Goal: Task Accomplishment & Management: Manage account settings

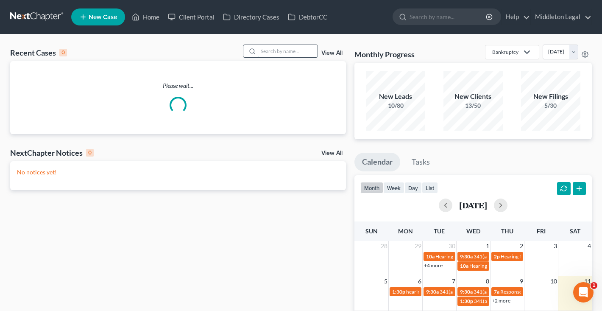
click at [287, 46] on input "search" at bounding box center [287, 51] width 59 height 12
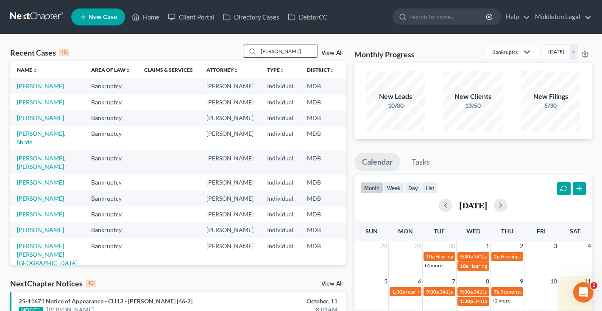
type input "latrice"
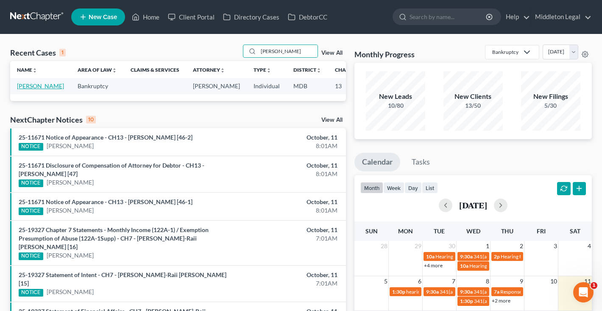
click at [23, 89] on link "[PERSON_NAME]" at bounding box center [40, 85] width 47 height 7
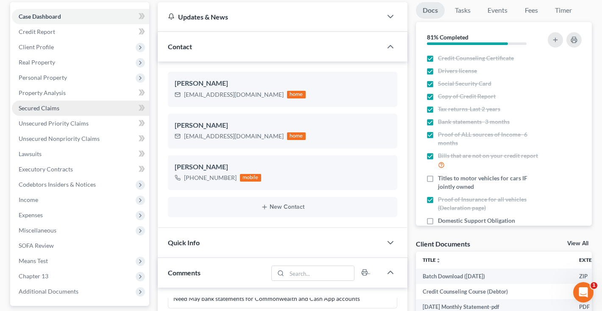
scroll to position [100, 0]
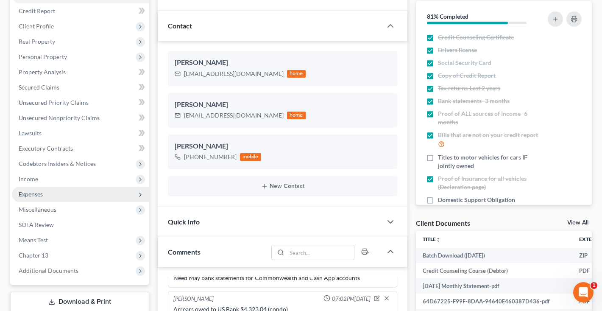
click at [43, 193] on span "Expenses" at bounding box center [80, 194] width 137 height 15
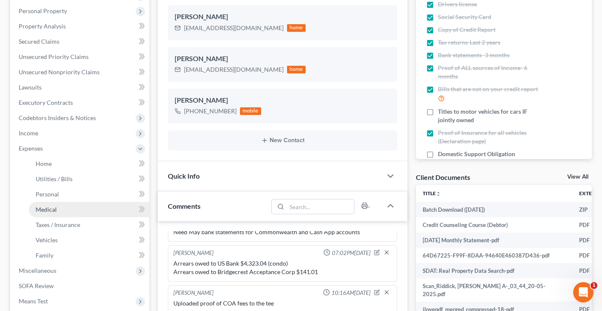
scroll to position [147, 0]
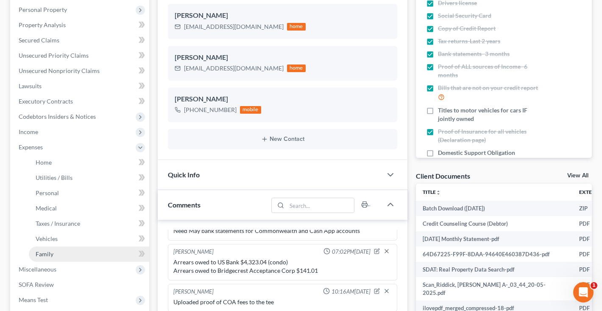
click at [51, 255] on span "Family" at bounding box center [45, 253] width 18 height 7
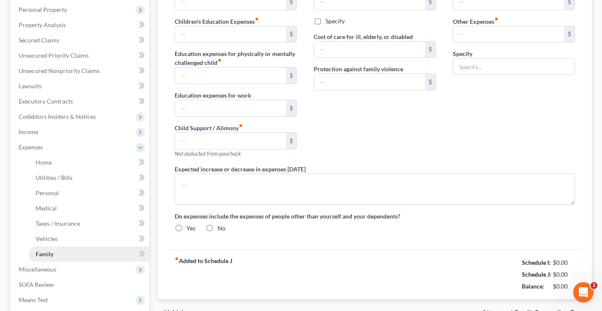
scroll to position [19, 0]
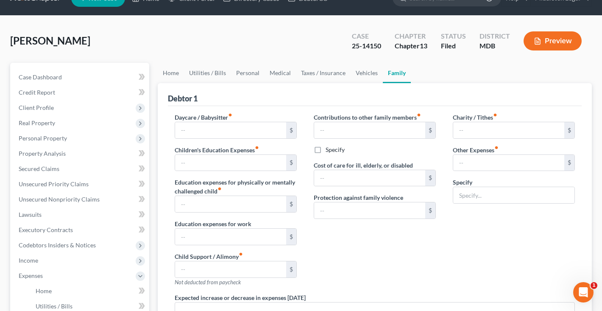
type input "1,614.00"
type input "0.00"
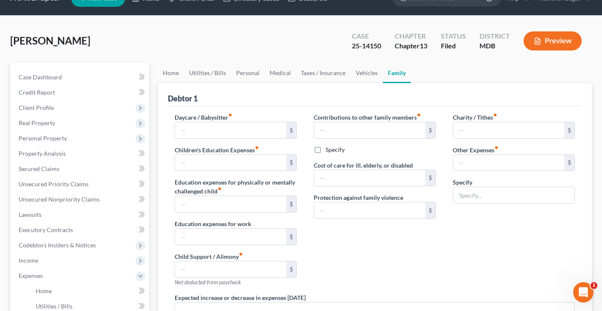
type input "0.00"
radio input "true"
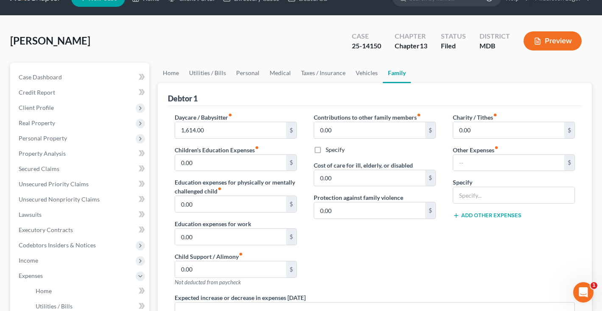
scroll to position [0, 0]
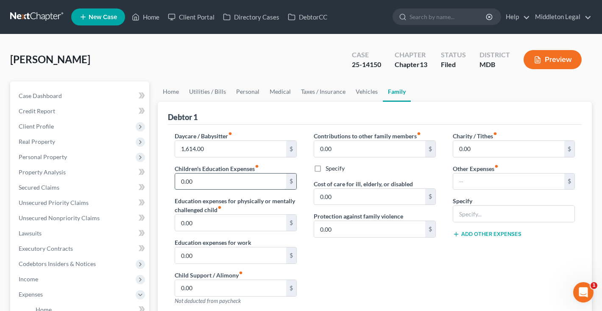
click at [225, 186] on input "0.00" at bounding box center [230, 181] width 111 height 16
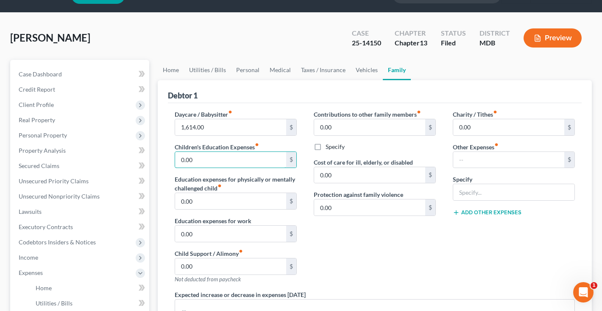
scroll to position [27, 0]
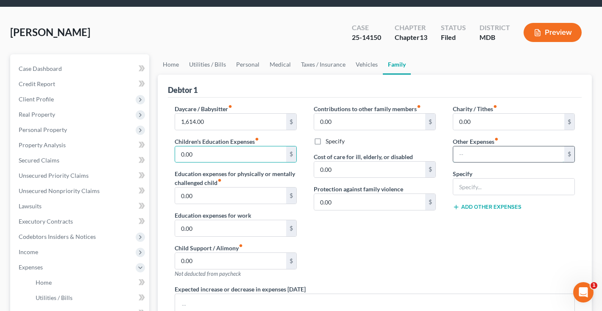
click at [489, 153] on input "text" at bounding box center [508, 154] width 111 height 16
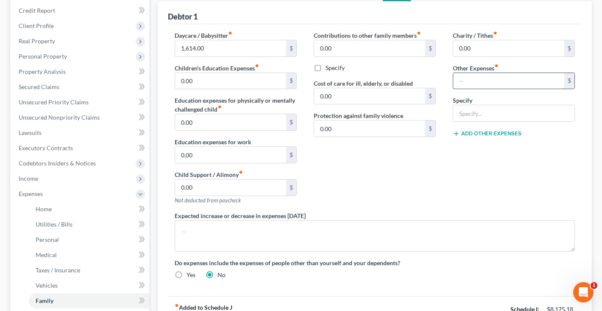
scroll to position [99, 0]
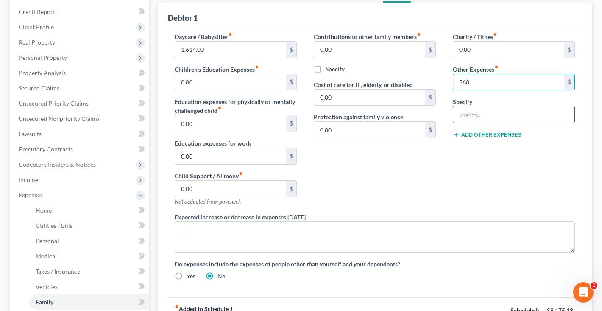
type input "560"
click at [482, 116] on input "text" at bounding box center [513, 114] width 121 height 16
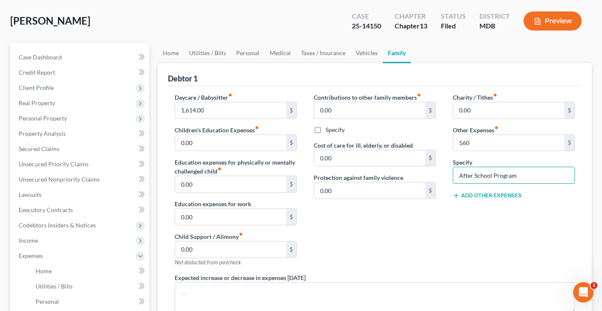
scroll to position [32, 0]
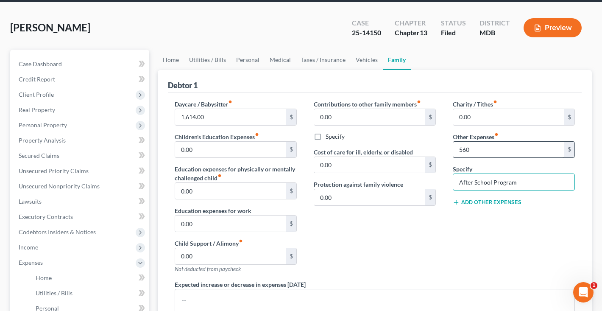
type input "After School Program"
drag, startPoint x: 478, startPoint y: 149, endPoint x: 430, endPoint y: 148, distance: 47.9
click at [430, 149] on div "Daycare / Babysitter fiber_manual_record 1,614.00 $ Children's Education Expens…" at bounding box center [374, 227] width 417 height 255
drag, startPoint x: 524, startPoint y: 185, endPoint x: 403, endPoint y: 183, distance: 120.9
click at [403, 183] on div "Daycare / Babysitter fiber_manual_record 1,614.00 $ Children's Education Expens…" at bounding box center [374, 227] width 417 height 255
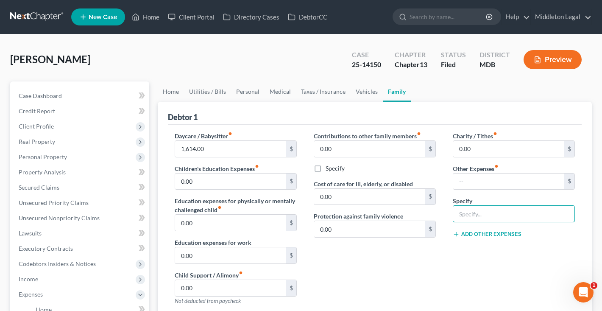
scroll to position [0, 0]
click at [42, 19] on link at bounding box center [37, 16] width 54 height 15
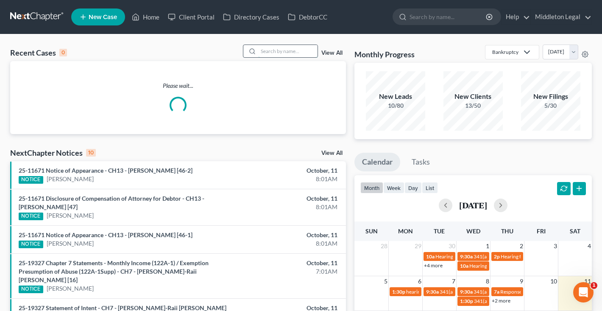
click at [300, 50] on input "search" at bounding box center [287, 51] width 59 height 12
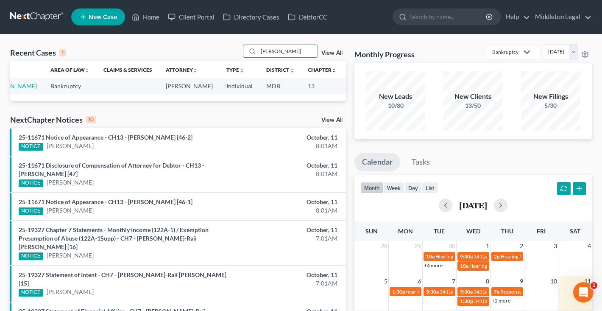
scroll to position [0, 27]
click at [276, 53] on input "[PERSON_NAME]" at bounding box center [287, 51] width 59 height 12
type input "sloan"
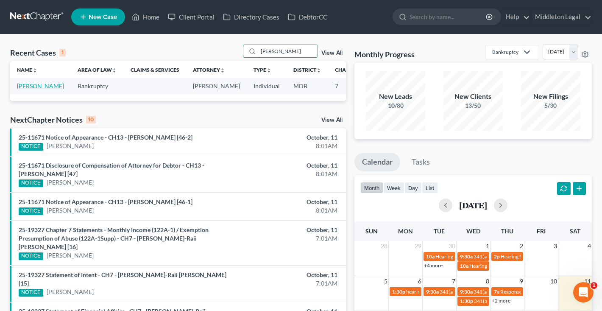
scroll to position [0, 0]
click at [20, 89] on link "[PERSON_NAME]" at bounding box center [40, 85] width 47 height 7
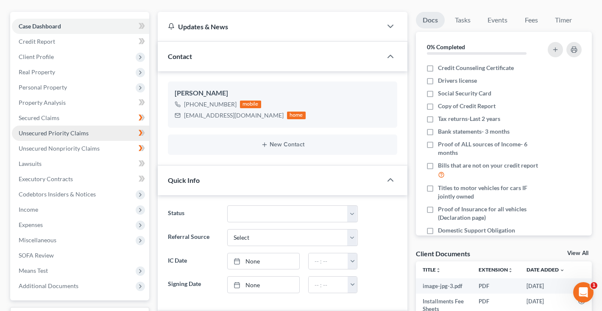
scroll to position [70, 0]
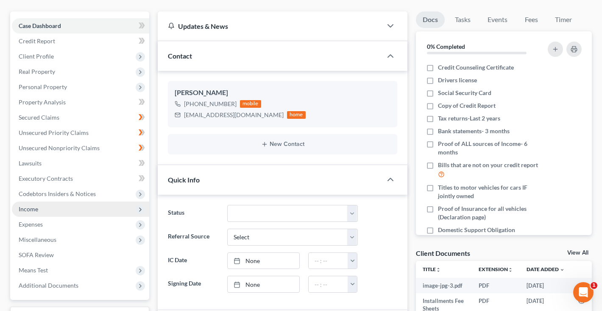
click at [33, 211] on span "Income" at bounding box center [29, 208] width 20 height 7
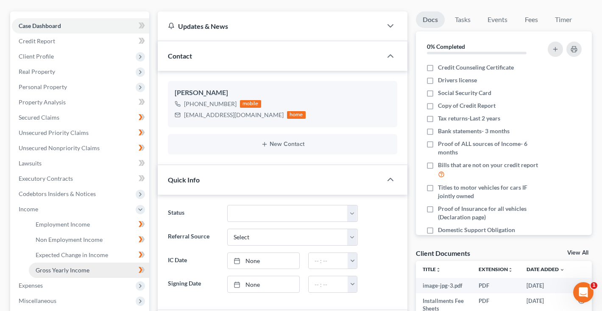
click at [45, 268] on span "Gross Yearly Income" at bounding box center [63, 269] width 54 height 7
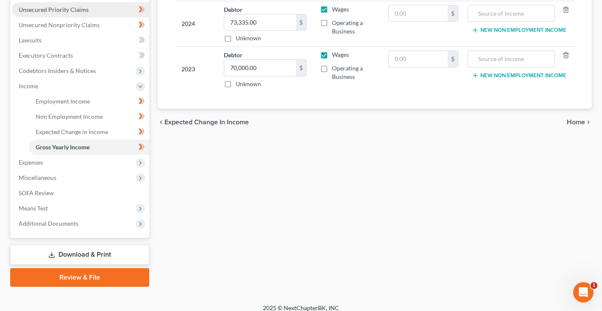
scroll to position [200, 0]
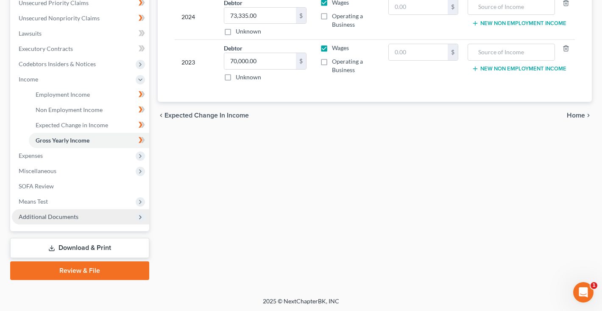
click at [54, 218] on span "Additional Documents" at bounding box center [49, 216] width 60 height 7
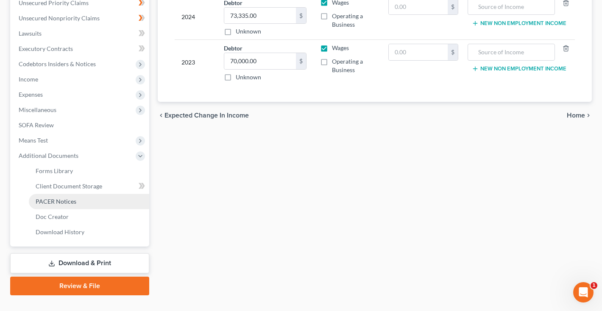
click at [51, 205] on link "PACER Notices" at bounding box center [89, 201] width 120 height 15
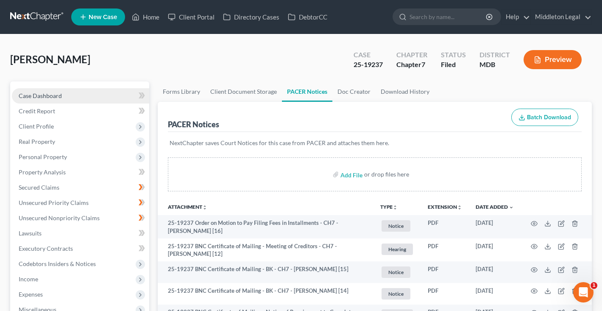
scroll to position [0, 0]
click at [51, 95] on span "Case Dashboard" at bounding box center [40, 95] width 43 height 7
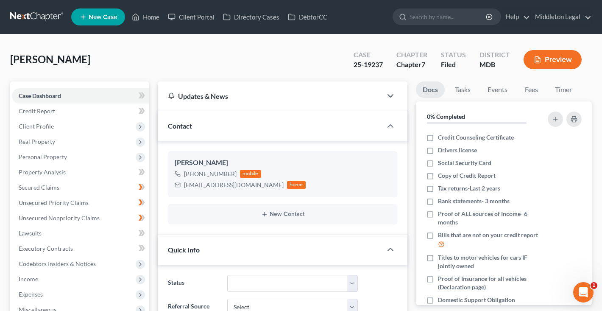
click at [39, 20] on link at bounding box center [37, 16] width 54 height 15
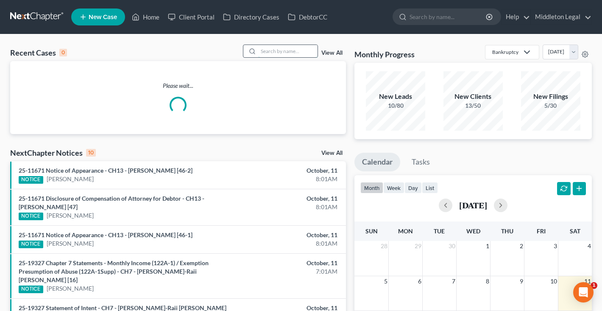
click at [271, 55] on input "search" at bounding box center [287, 51] width 59 height 12
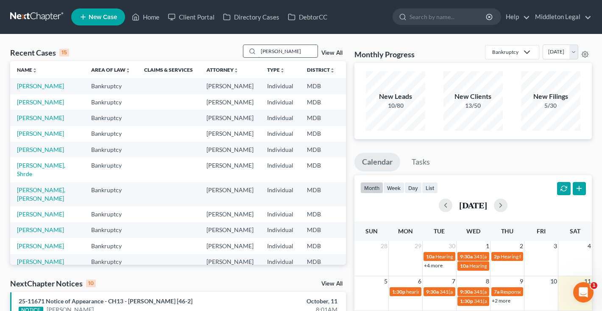
type input "leigh"
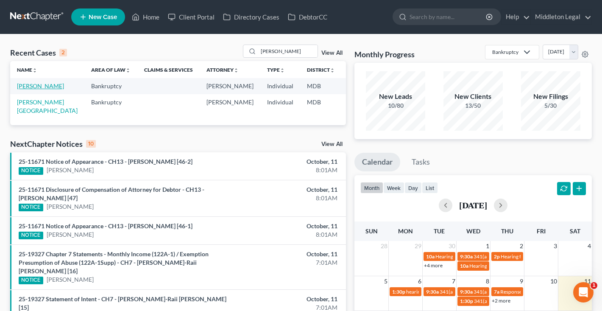
click at [26, 89] on link "Hostetler, Leigh" at bounding box center [40, 85] width 47 height 7
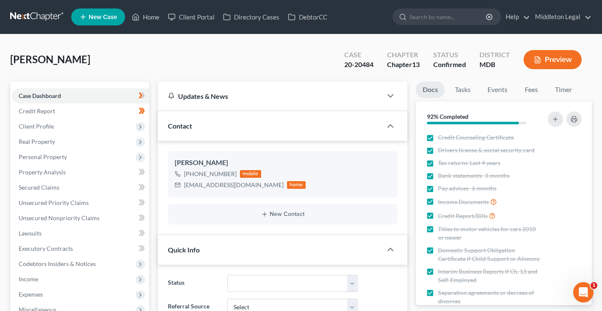
scroll to position [2071, 0]
drag, startPoint x: 342, startPoint y: 65, endPoint x: 373, endPoint y: 65, distance: 30.5
click at [373, 65] on div "Case 20-20484" at bounding box center [359, 60] width 43 height 25
copy div "20-20484"
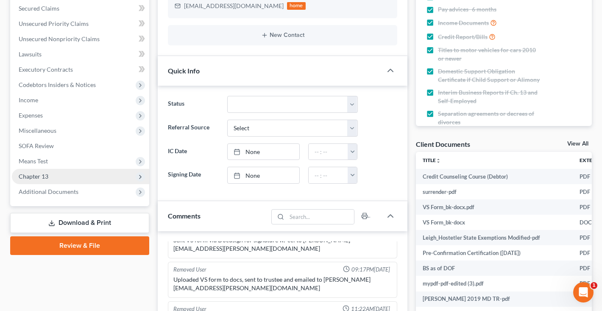
scroll to position [182, 0]
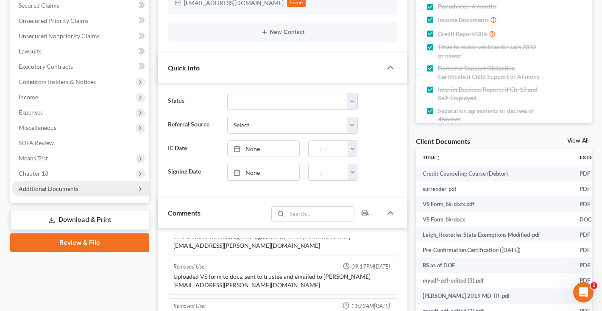
click at [53, 187] on span "Additional Documents" at bounding box center [49, 188] width 60 height 7
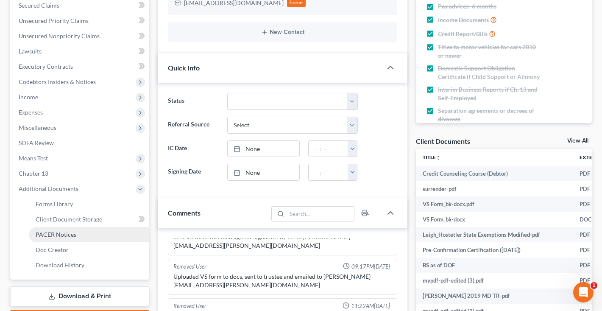
click at [50, 236] on span "PACER Notices" at bounding box center [56, 234] width 41 height 7
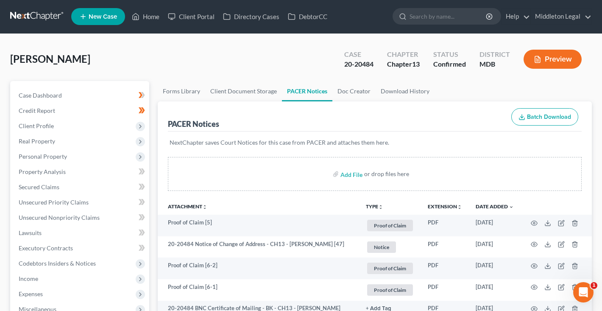
scroll to position [16, 0]
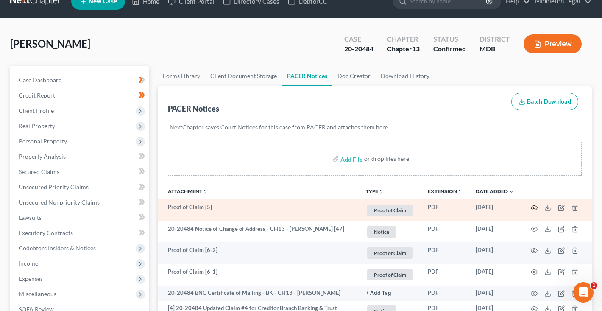
click at [534, 209] on circle "button" at bounding box center [535, 208] width 2 height 2
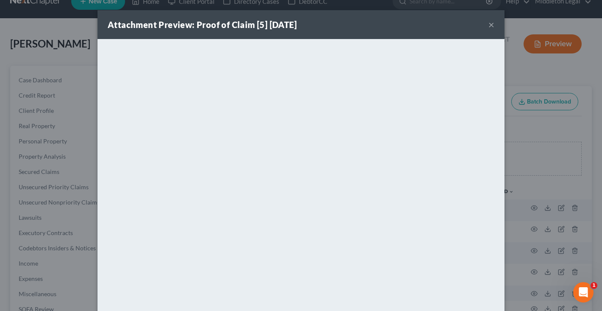
scroll to position [44, 0]
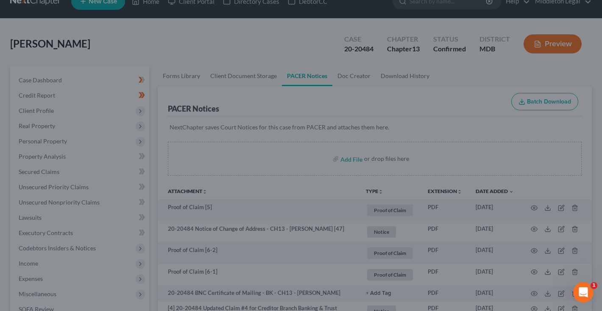
scroll to position [0, 0]
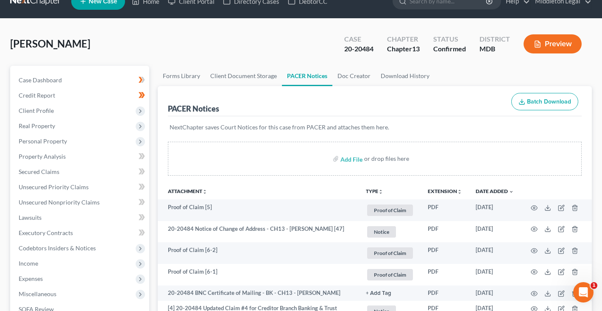
click at [27, 9] on link at bounding box center [37, 1] width 54 height 15
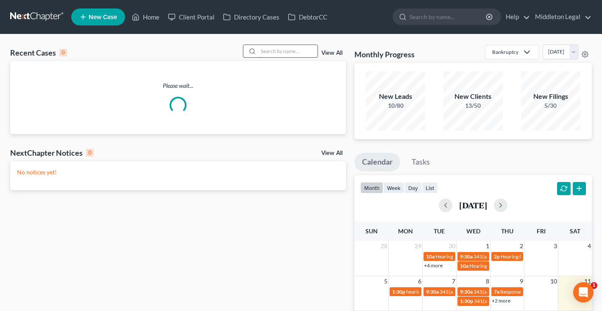
click at [290, 53] on input "search" at bounding box center [287, 51] width 59 height 12
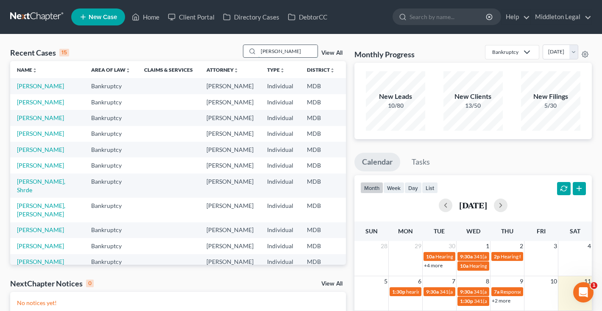
type input "woodson"
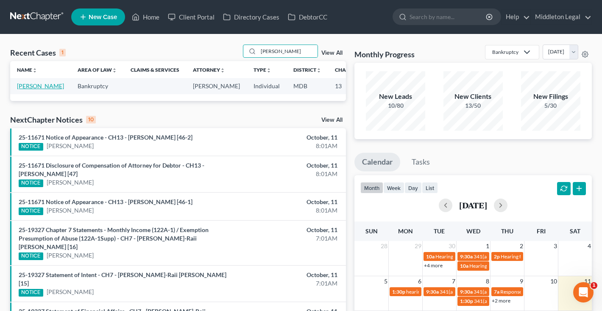
click at [25, 89] on link "Woodson, Pamela" at bounding box center [40, 85] width 47 height 7
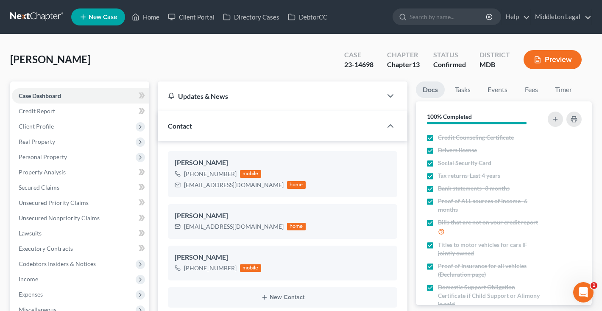
scroll to position [1423, 0]
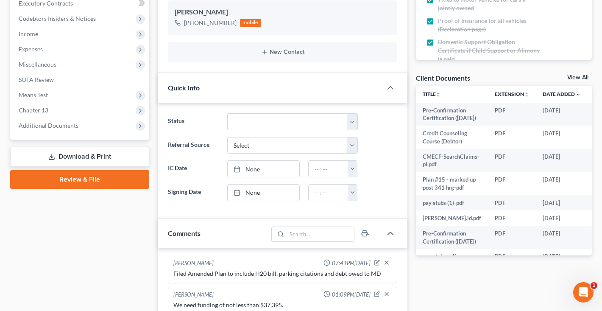
click at [574, 78] on link "View All" at bounding box center [577, 78] width 21 height 6
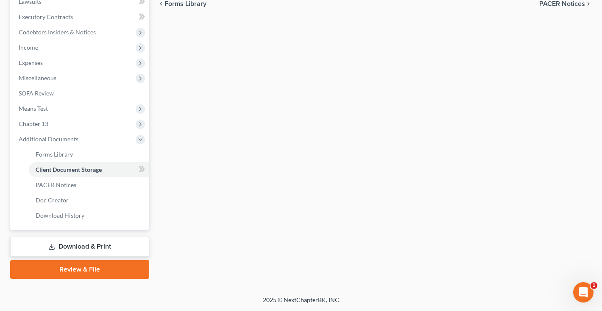
scroll to position [66, 0]
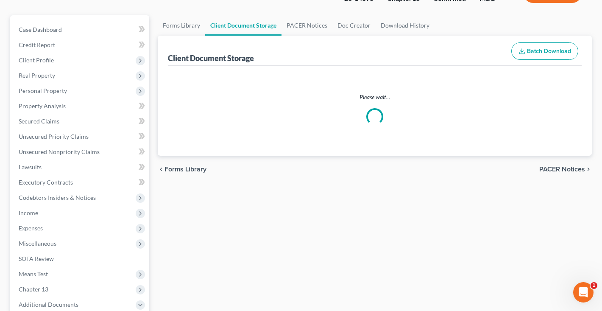
select select "14"
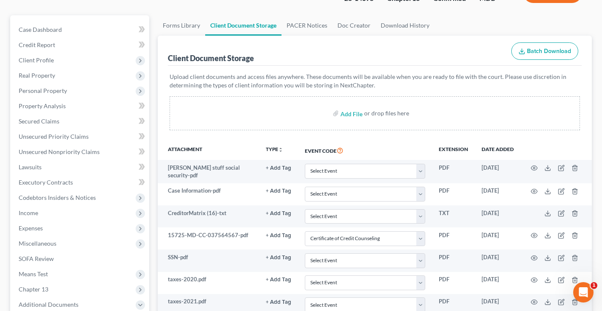
scroll to position [0, 0]
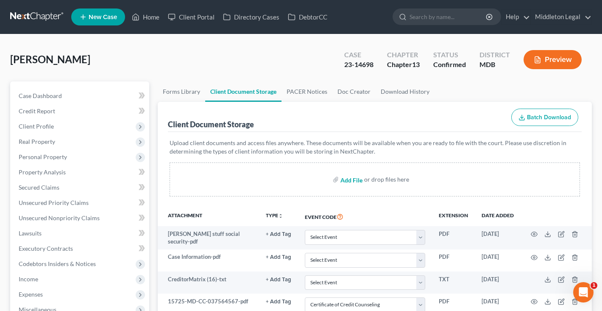
click at [351, 182] on input "file" at bounding box center [351, 179] width 20 height 15
type input "C:\fakepath\Scanned from a Xerox Multifunction Printer-2.pdf"
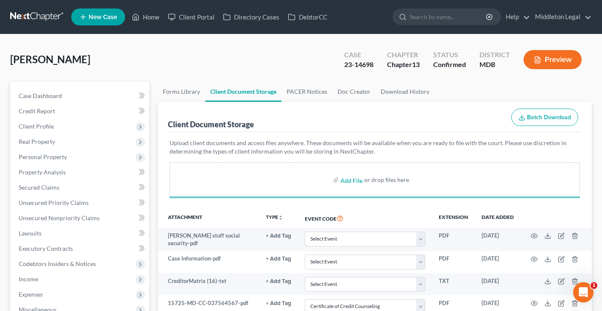
select select "14"
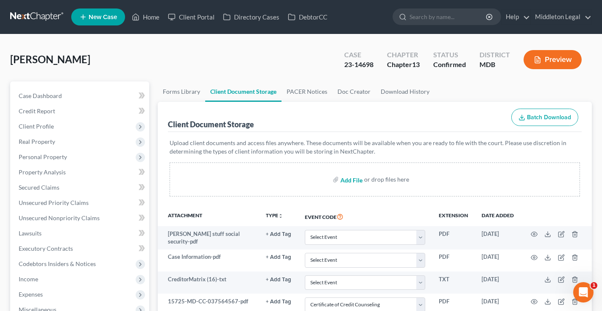
click at [349, 180] on input "file" at bounding box center [351, 179] width 20 height 15
type input "C:\fakepath\Scanned from a Xerox Multifunction Printer-3.pdf"
select select "14"
click at [41, 19] on link at bounding box center [37, 16] width 54 height 15
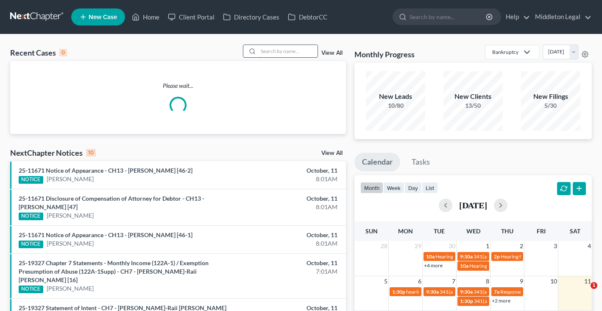
click at [285, 53] on input "search" at bounding box center [287, 51] width 59 height 12
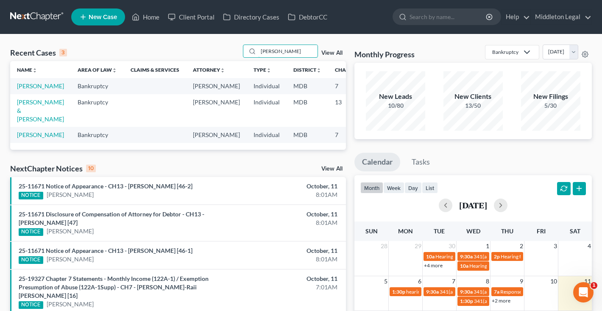
type input "[PERSON_NAME]"
drag, startPoint x: 247, startPoint y: 64, endPoint x: 22, endPoint y: 95, distance: 227.7
click at [22, 89] on link "[PERSON_NAME]" at bounding box center [40, 85] width 47 height 7
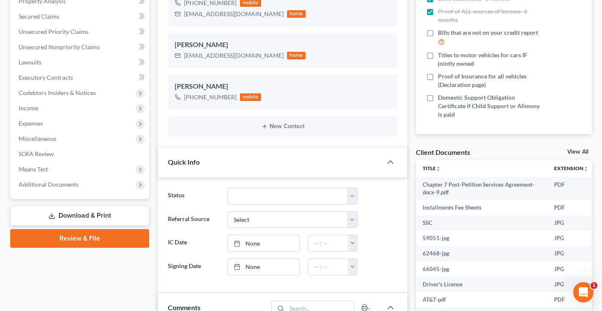
scroll to position [57, 0]
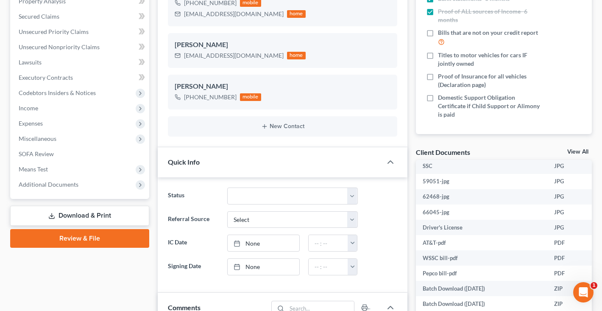
click at [573, 151] on link "View All" at bounding box center [577, 152] width 21 height 6
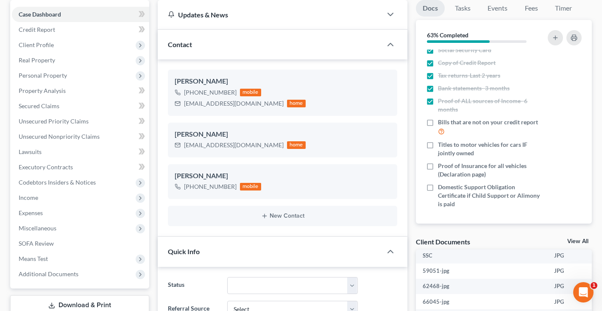
select select "14"
select select "59"
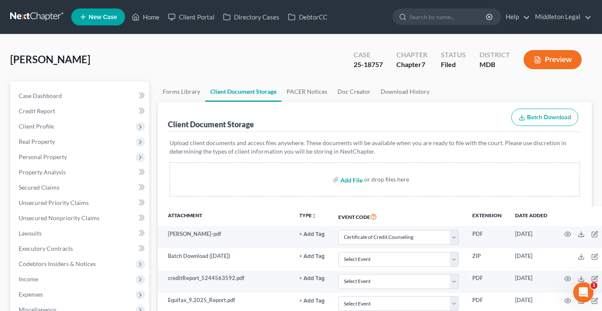
scroll to position [0, 0]
click at [352, 183] on input "file" at bounding box center [351, 179] width 20 height 15
type input "C:\fakepath\September Spend.pdf"
select select "14"
select select "59"
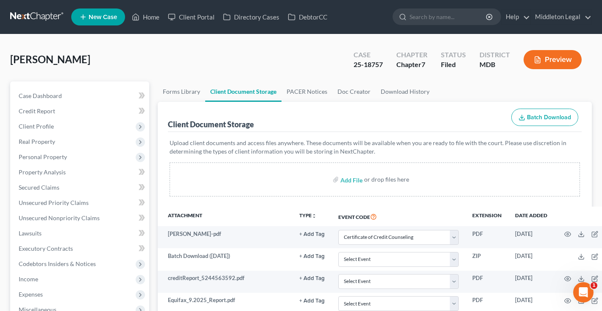
click at [42, 17] on link at bounding box center [37, 16] width 54 height 15
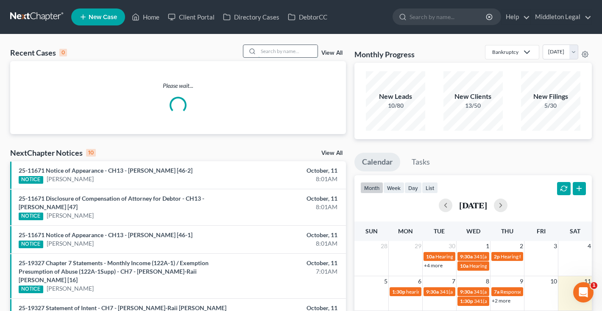
click at [283, 53] on input "search" at bounding box center [287, 51] width 59 height 12
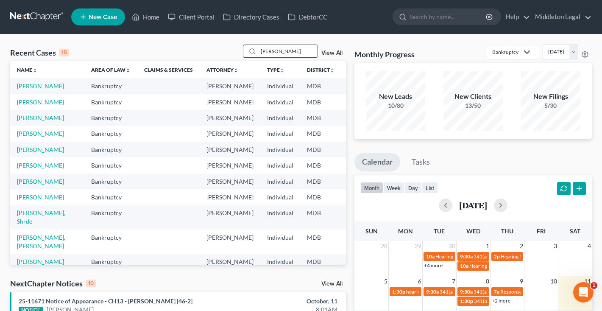
type input "[PERSON_NAME]"
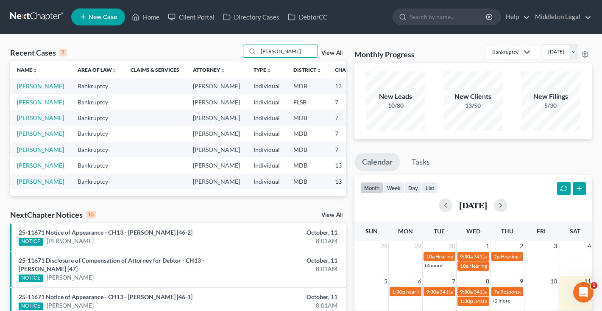
click at [24, 89] on link "[PERSON_NAME]" at bounding box center [40, 85] width 47 height 7
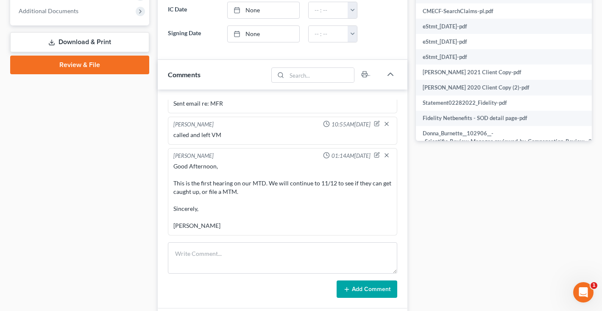
scroll to position [360, 0]
click at [252, 261] on textarea at bounding box center [282, 257] width 229 height 31
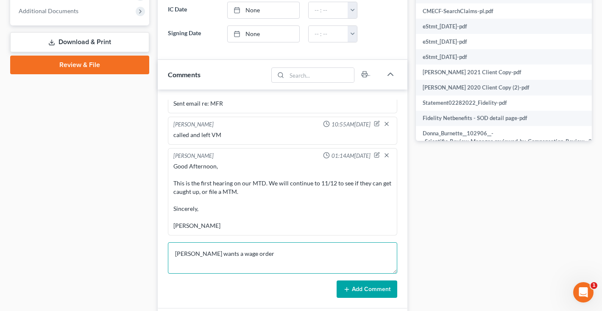
type textarea "[PERSON_NAME] wants a wage order"
click at [373, 289] on div "[PERSON_NAME] 01:32PM[DATE] [PERSON_NAME] sent you $1,000.00 USD Removed User 1…" at bounding box center [283, 198] width 250 height 219
click at [373, 284] on button "Add Comment" at bounding box center [367, 289] width 61 height 18
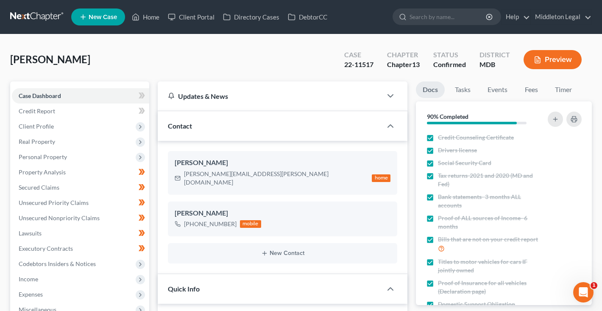
scroll to position [0, 0]
click at [40, 17] on link at bounding box center [37, 16] width 54 height 15
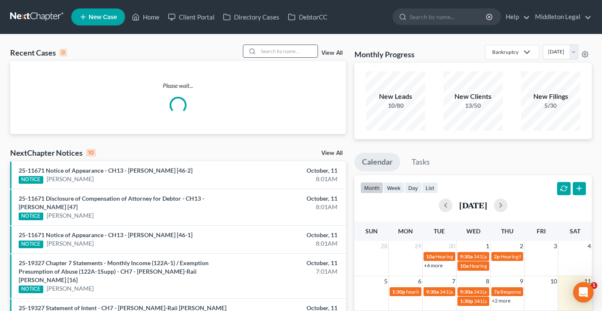
click at [298, 50] on input "search" at bounding box center [287, 51] width 59 height 12
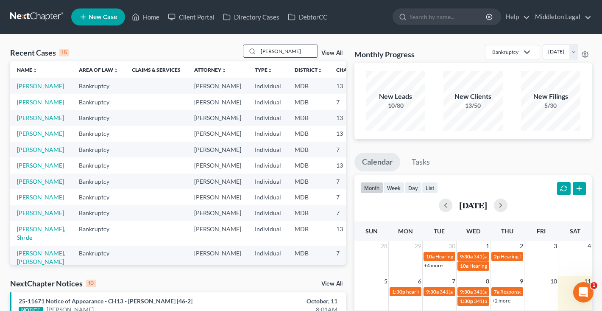
type input "[PERSON_NAME]"
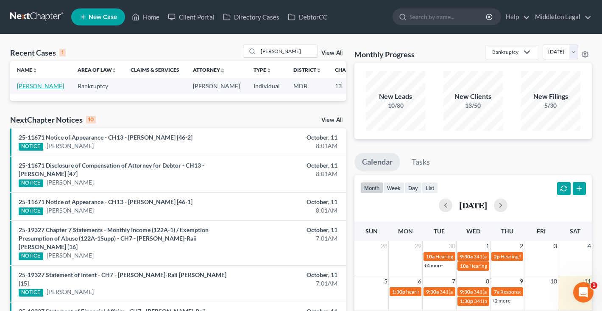
click at [25, 89] on link "[PERSON_NAME]" at bounding box center [40, 85] width 47 height 7
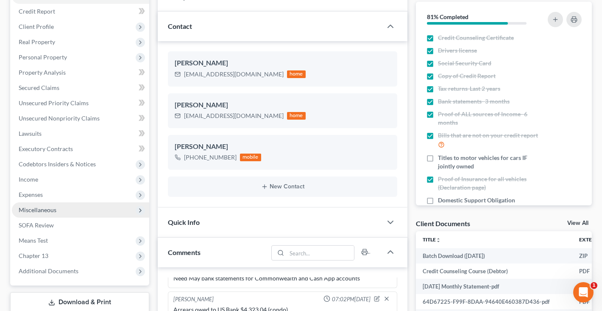
scroll to position [131, 0]
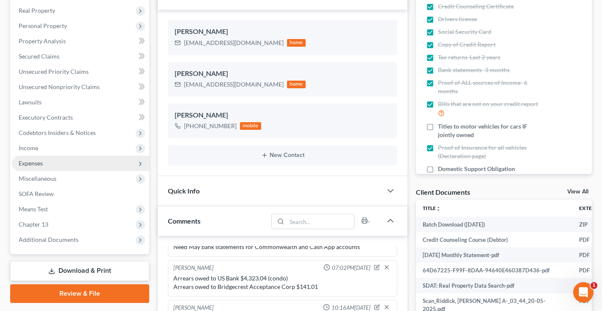
click at [50, 165] on span "Expenses" at bounding box center [80, 163] width 137 height 15
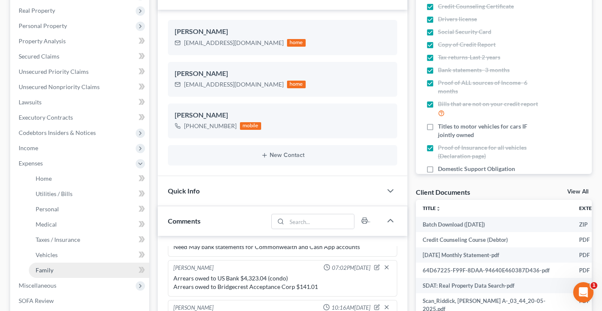
click at [43, 273] on span "Family" at bounding box center [45, 269] width 18 height 7
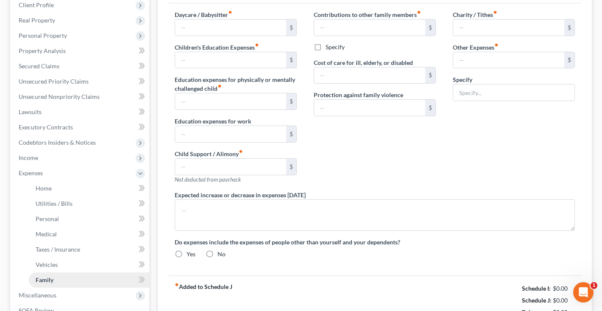
type input "1,614.00"
type input "0.00"
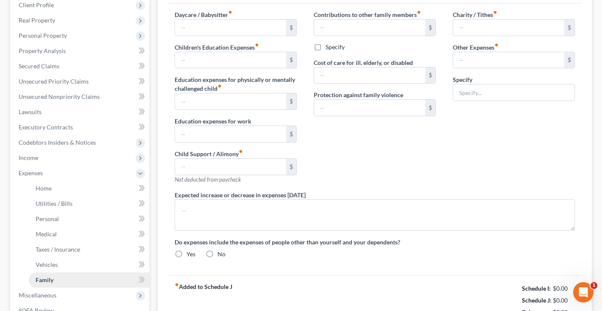
type input "0.00"
radio input "true"
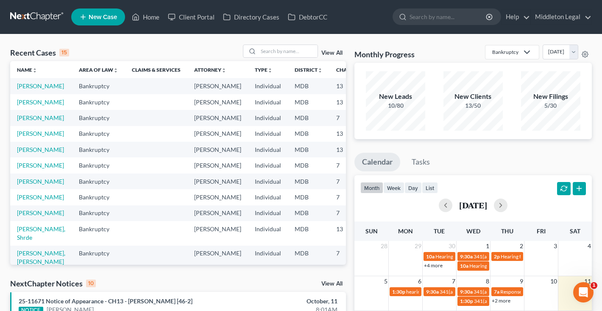
click at [330, 54] on link "View All" at bounding box center [331, 53] width 21 height 6
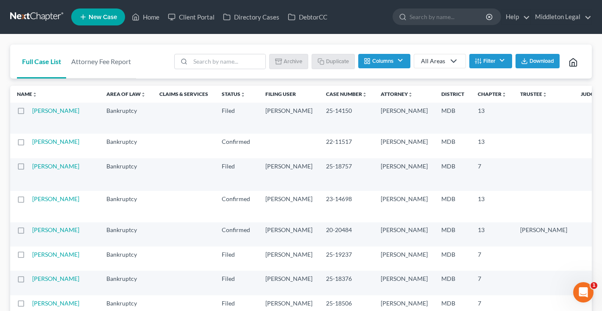
click at [501, 63] on button "Filter" at bounding box center [491, 61] width 43 height 14
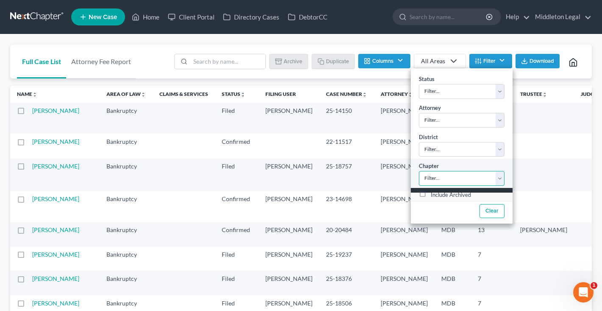
select select "2"
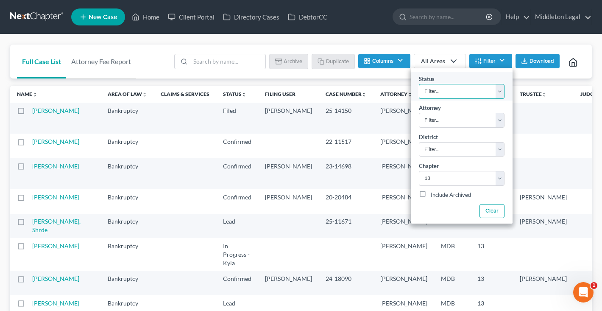
select select "3"
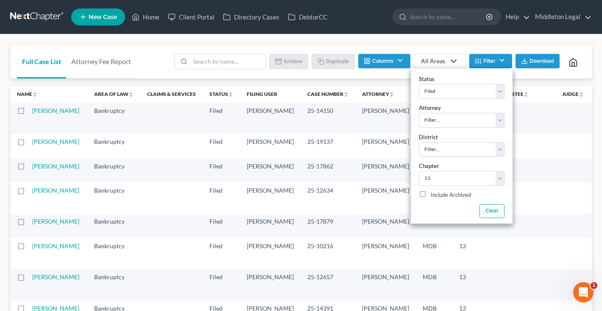
click at [433, 48] on div "Batch Download Archive Un-archive Duplicate Columns Attorney Case Number Area O…" at bounding box center [377, 62] width 416 height 34
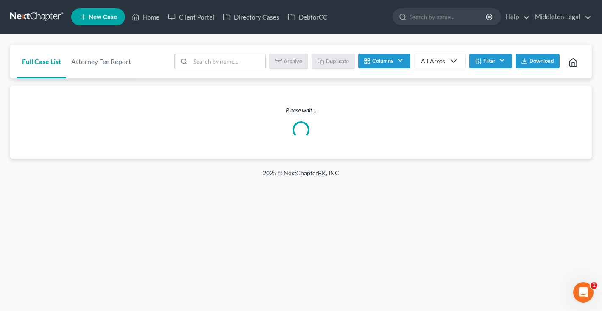
click at [544, 92] on div "Please wait..." at bounding box center [301, 122] width 582 height 73
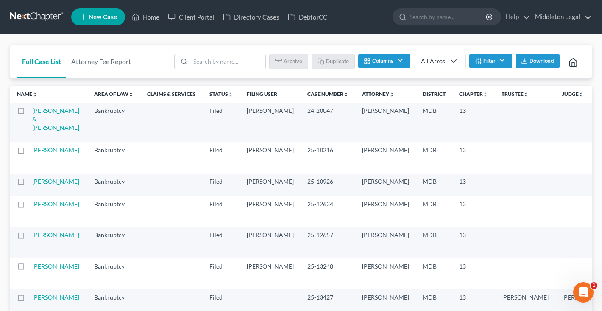
click at [28, 17] on link at bounding box center [37, 16] width 54 height 15
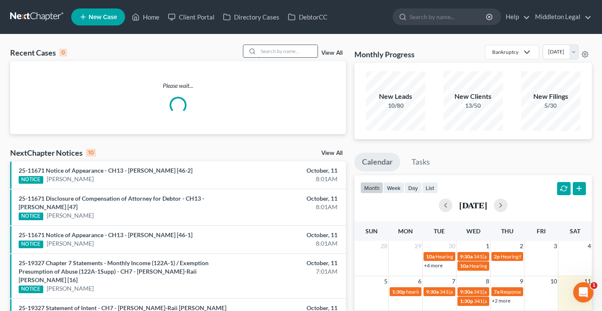
click at [271, 55] on input "search" at bounding box center [287, 51] width 59 height 12
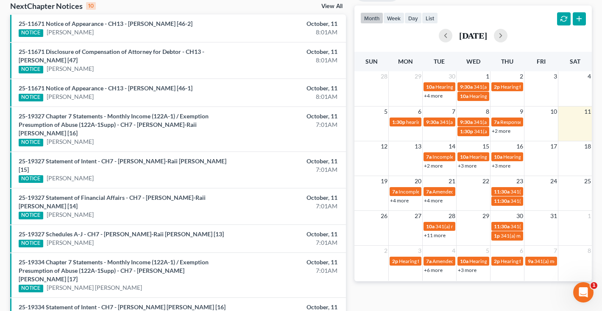
scroll to position [169, 0]
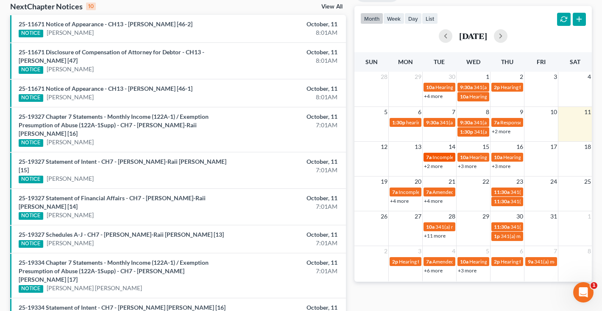
click at [435, 159] on span "Incomplete Docs DUE" at bounding box center [457, 157] width 49 height 6
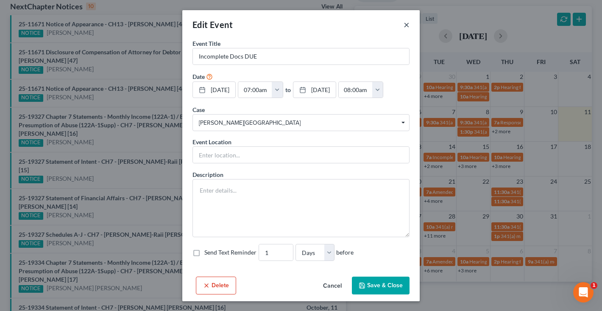
click at [409, 26] on button "×" at bounding box center [407, 25] width 6 height 10
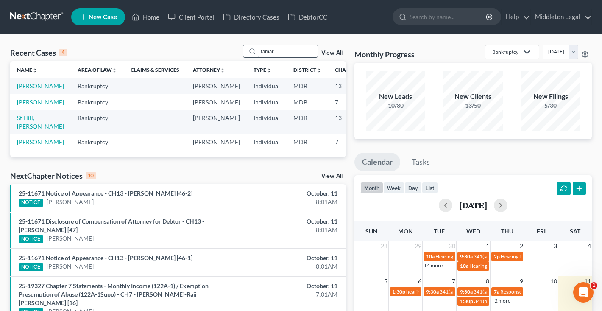
scroll to position [0, 0]
click at [281, 52] on input "tamar" at bounding box center [287, 51] width 59 height 12
type input "[PERSON_NAME]"
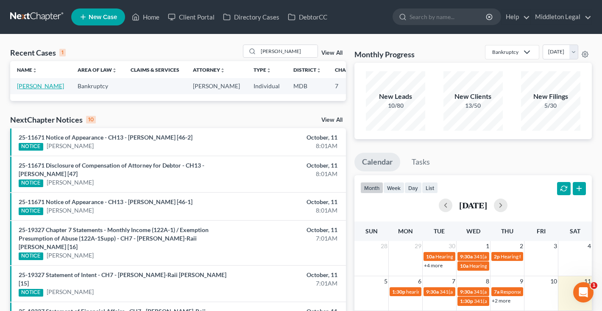
click at [25, 89] on link "[PERSON_NAME]" at bounding box center [40, 85] width 47 height 7
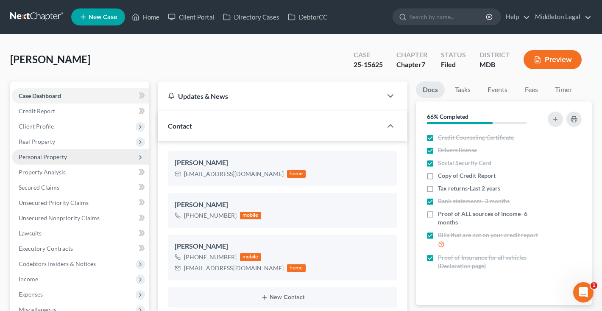
scroll to position [959, 0]
click at [42, 154] on span "Personal Property" at bounding box center [43, 156] width 48 height 7
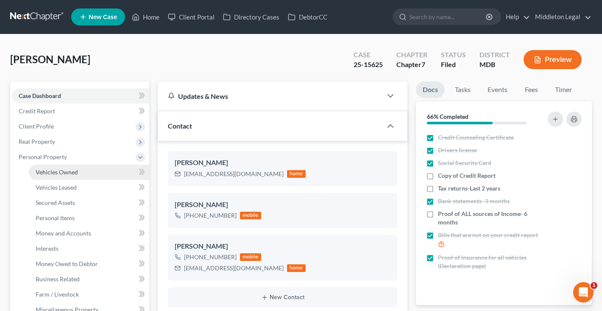
click at [55, 174] on span "Vehicles Owned" at bounding box center [57, 171] width 42 height 7
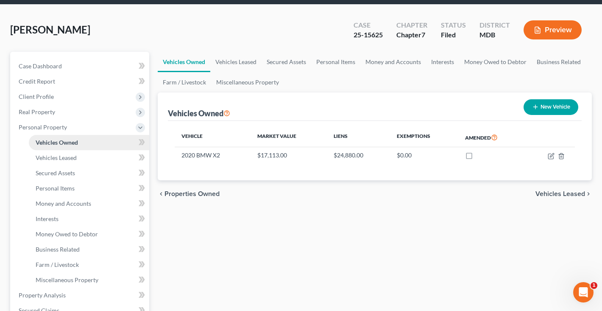
scroll to position [30, 0]
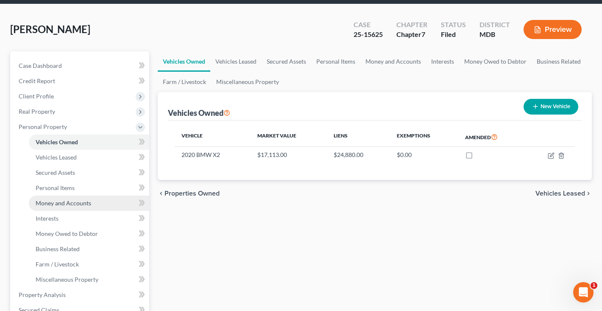
click at [61, 201] on span "Money and Accounts" at bounding box center [64, 202] width 56 height 7
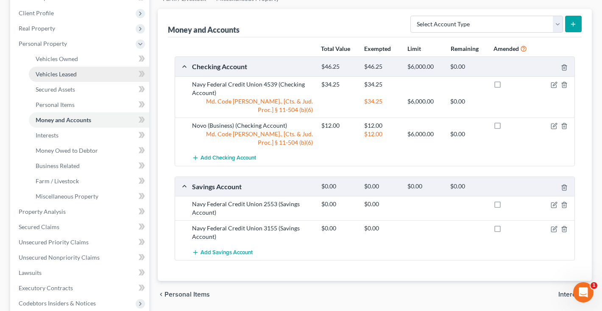
scroll to position [110, 0]
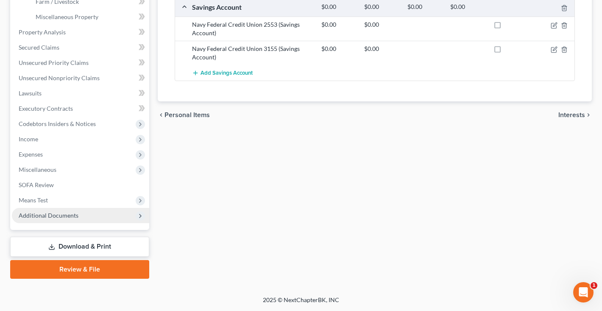
click at [69, 214] on span "Additional Documents" at bounding box center [49, 215] width 60 height 7
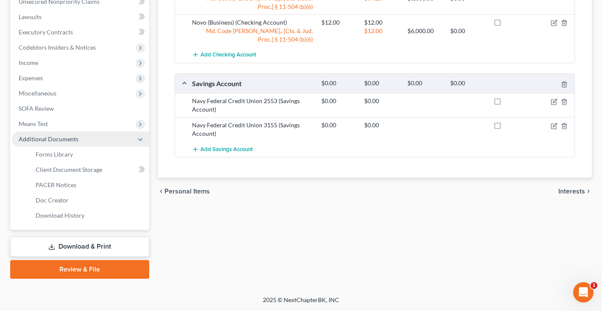
scroll to position [216, 0]
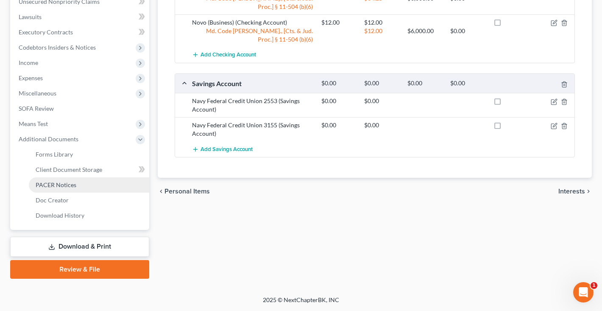
click at [62, 189] on link "PACER Notices" at bounding box center [89, 184] width 120 height 15
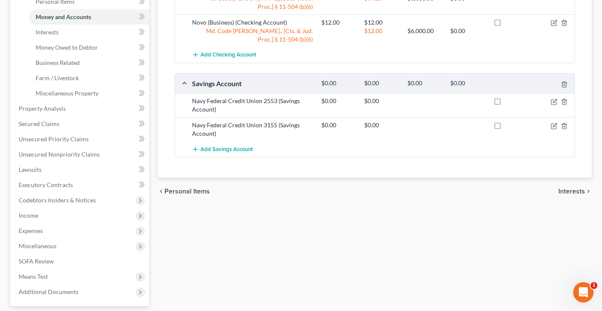
scroll to position [-10, 0]
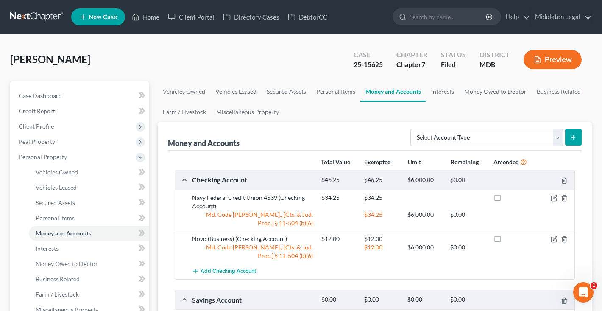
click at [40, 16] on link at bounding box center [37, 16] width 54 height 15
